Goal: Entertainment & Leisure: Consume media (video, audio)

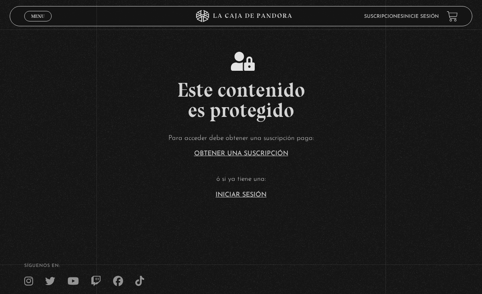
click at [255, 198] on link "Iniciar Sesión" at bounding box center [241, 194] width 51 height 6
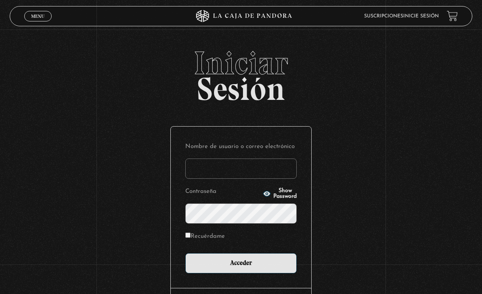
type input "[PERSON_NAME]"
click at [241, 267] on input "Acceder" at bounding box center [241, 263] width 112 height 20
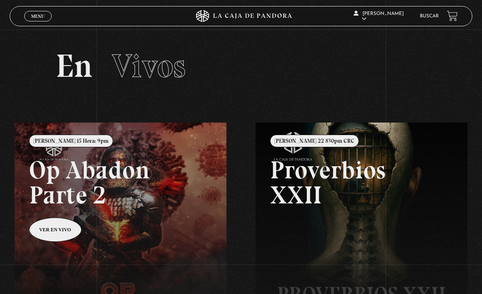
click at [35, 18] on span "Menu" at bounding box center [37, 16] width 13 height 5
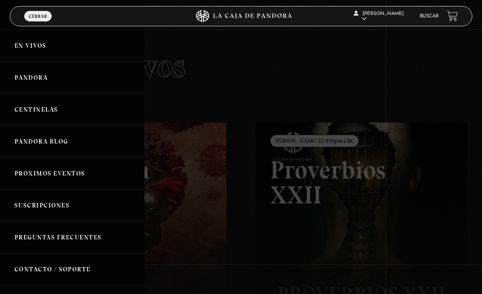
click at [58, 114] on link "Centinelas" at bounding box center [72, 109] width 145 height 32
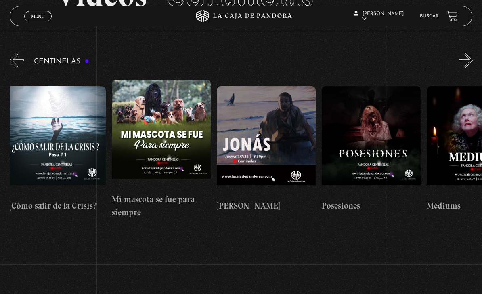
scroll to position [0, 5884]
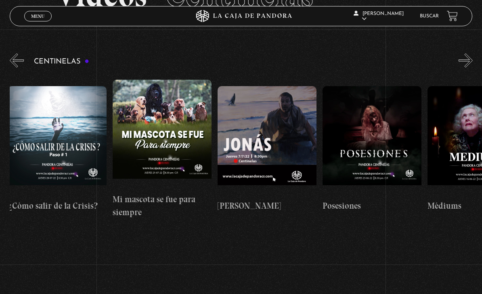
click at [283, 121] on figure at bounding box center [267, 140] width 99 height 109
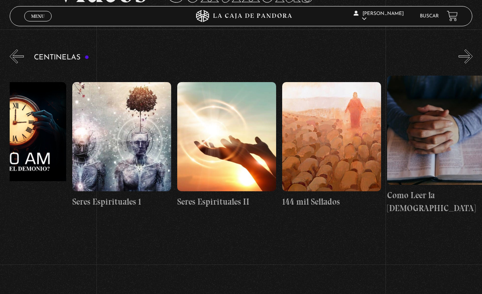
scroll to position [0, 9501]
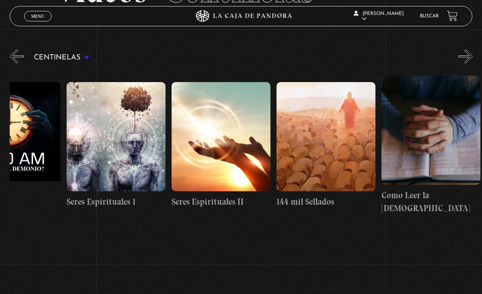
click at [110, 120] on figure at bounding box center [116, 136] width 99 height 109
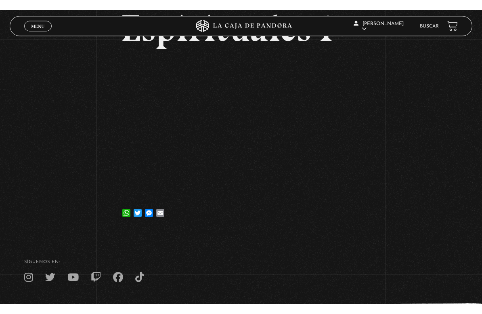
scroll to position [10, 0]
